Goal: Find specific page/section: Find specific page/section

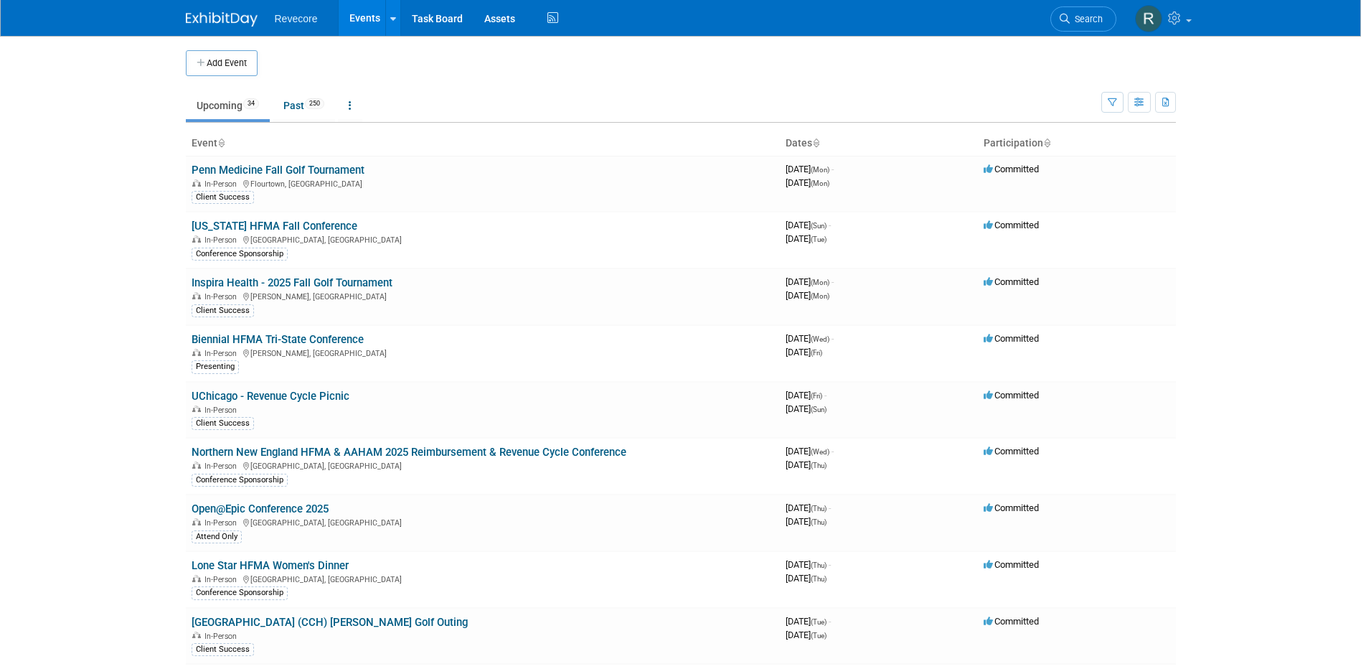
click at [151, 160] on body "Revecore Events Add Event Bulk Upload Events Shareable Event Boards Recently Vi…" at bounding box center [680, 334] width 1361 height 669
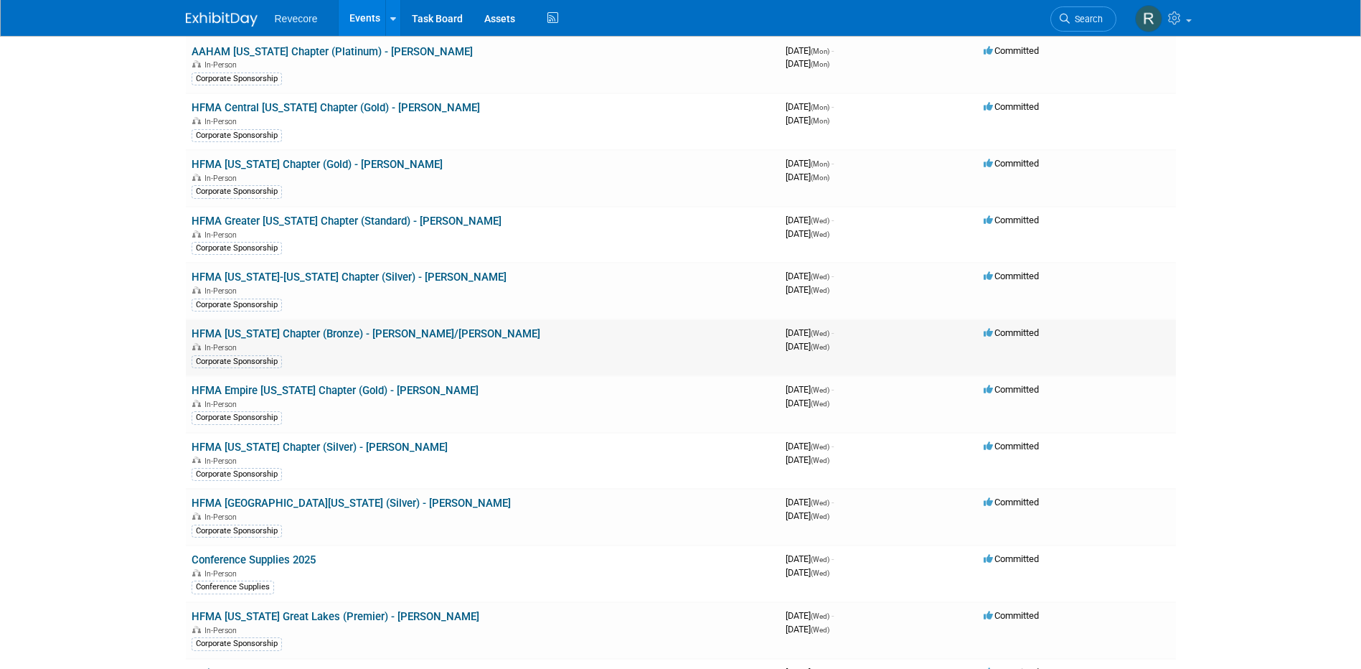
click at [428, 336] on link "HFMA [US_STATE] Chapter (Bronze) - [PERSON_NAME]/[PERSON_NAME]" at bounding box center [366, 333] width 349 height 13
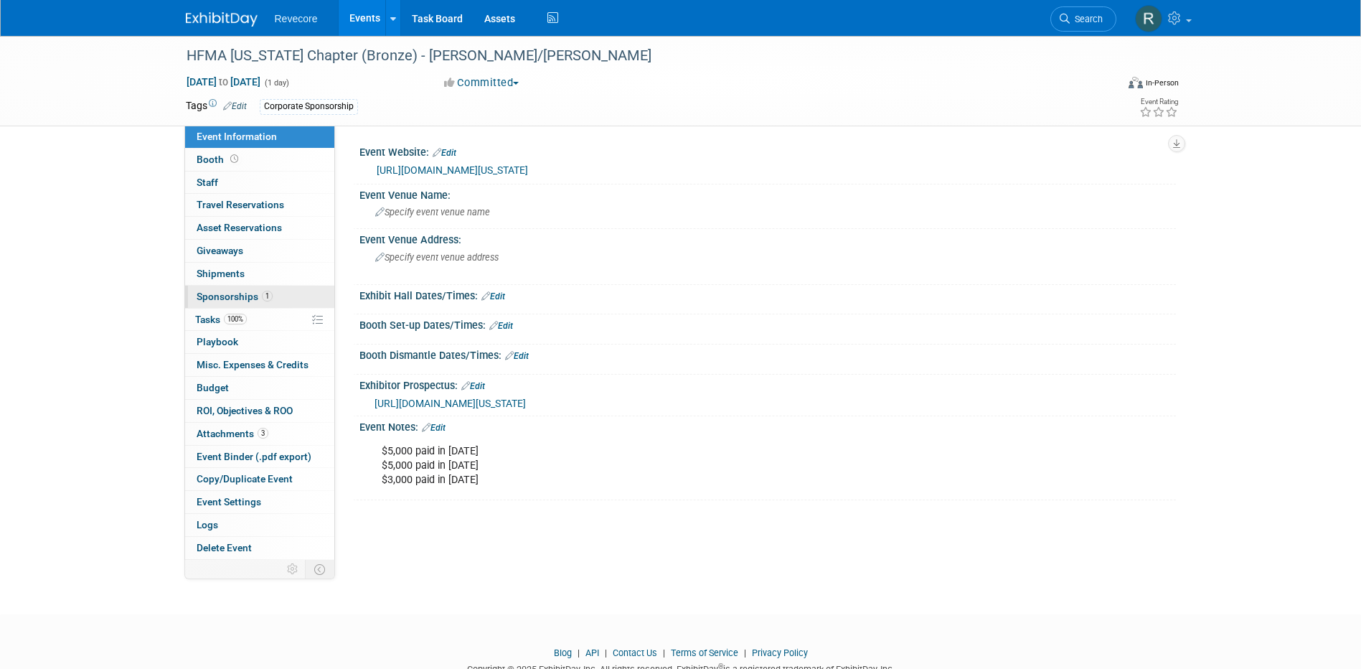
click at [243, 288] on link "1 Sponsorships 1" at bounding box center [259, 297] width 149 height 22
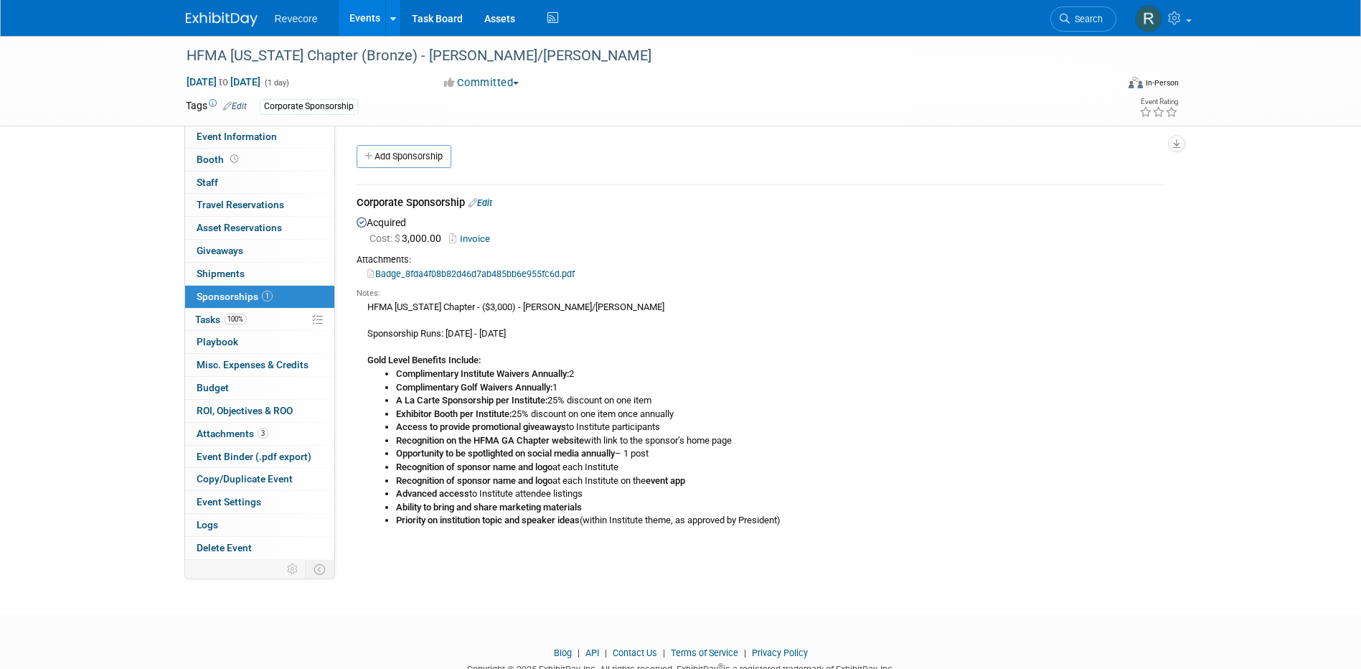
click at [480, 241] on link "Invoice" at bounding box center [472, 238] width 47 height 11
